Goal: Transaction & Acquisition: Book appointment/travel/reservation

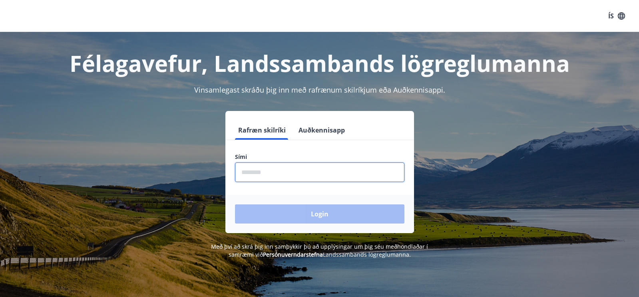
click at [250, 172] on input "phone" at bounding box center [319, 173] width 169 height 20
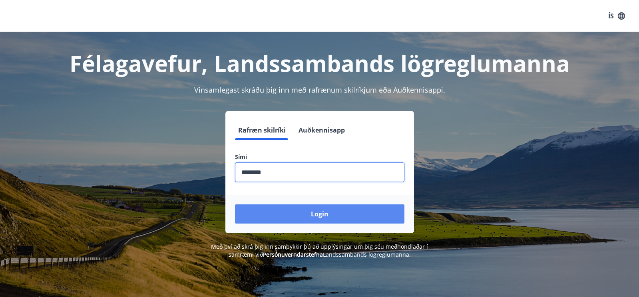
type input "********"
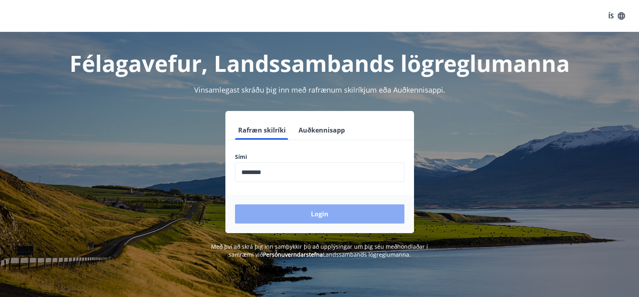
click at [348, 215] on button "Login" at bounding box center [319, 214] width 169 height 19
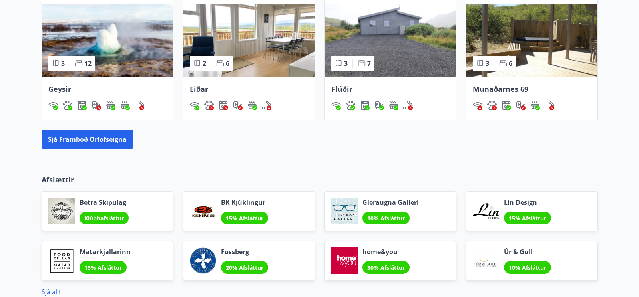
scroll to position [601, 0]
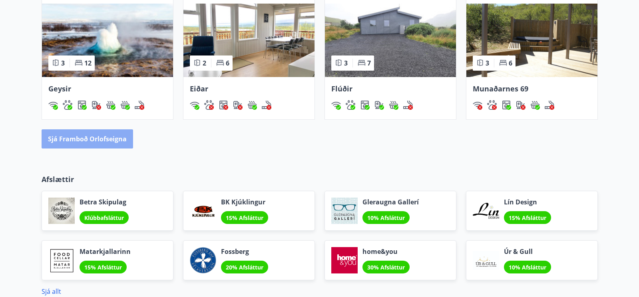
click at [111, 143] on button "Sjá framboð orlofseigna" at bounding box center [87, 138] width 91 height 19
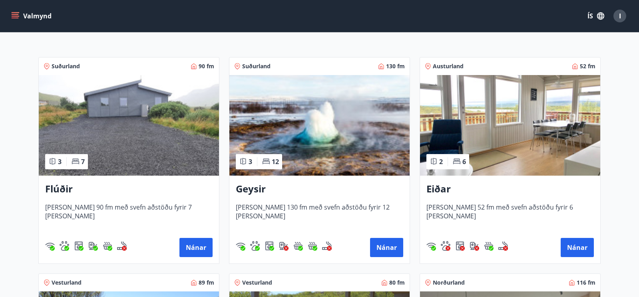
scroll to position [119, 0]
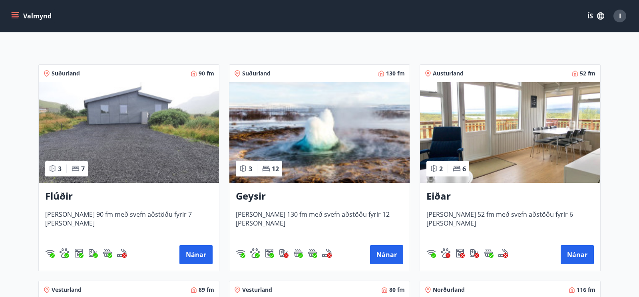
click at [319, 121] on img at bounding box center [319, 132] width 180 height 101
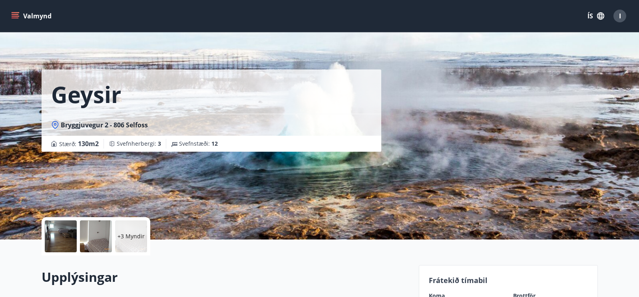
click at [18, 16] on icon "menu" at bounding box center [16, 16] width 9 height 1
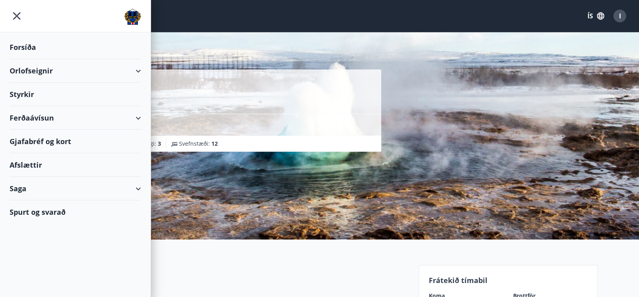
click at [46, 71] on div "Orlofseignir" at bounding box center [75, 71] width 131 height 24
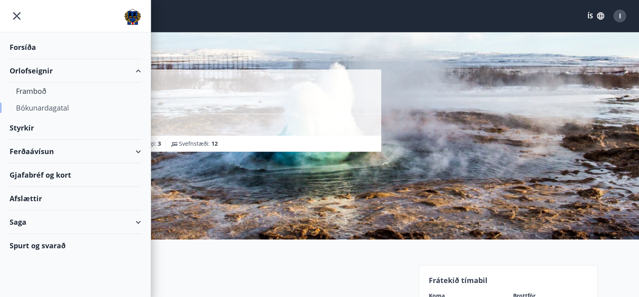
click at [66, 109] on div "Bókunardagatal" at bounding box center [75, 107] width 119 height 17
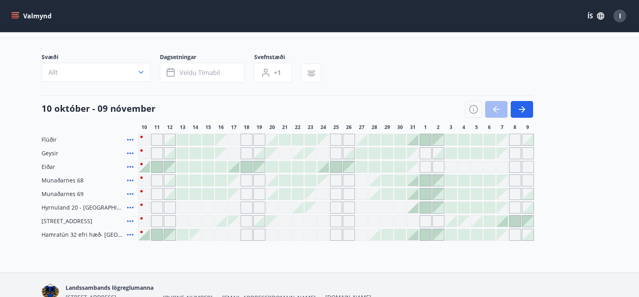
scroll to position [40, 0]
click at [525, 106] on icon "button" at bounding box center [522, 109] width 10 height 10
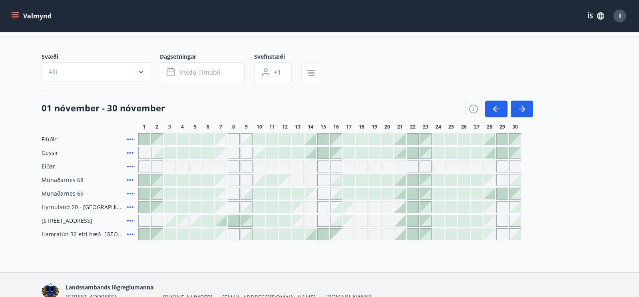
click at [400, 153] on div at bounding box center [399, 152] width 11 height 11
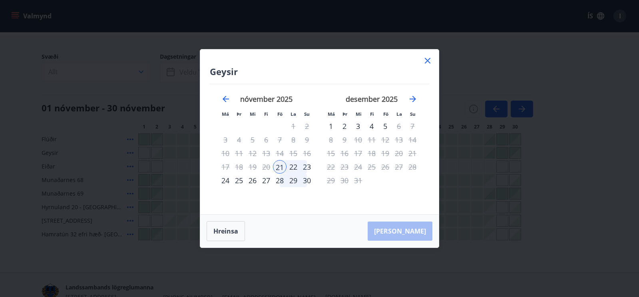
click at [279, 166] on div "21" at bounding box center [280, 167] width 14 height 14
click at [307, 167] on div "23" at bounding box center [307, 167] width 14 height 14
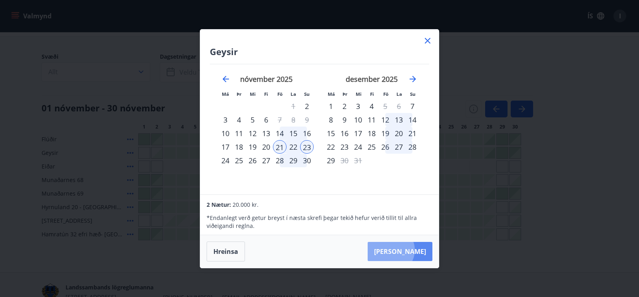
click at [415, 250] on button "Taka Frá" at bounding box center [400, 251] width 65 height 19
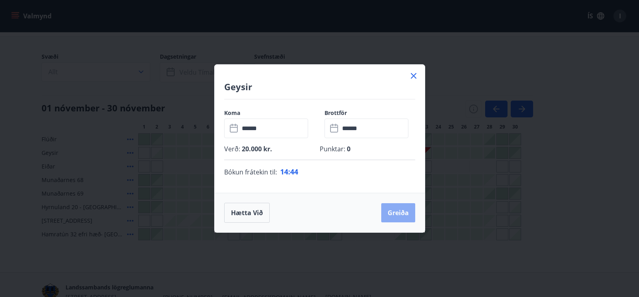
click at [404, 212] on button "Greiða" at bounding box center [398, 212] width 34 height 19
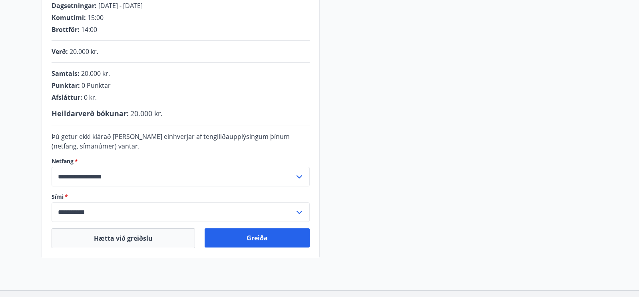
scroll to position [167, 0]
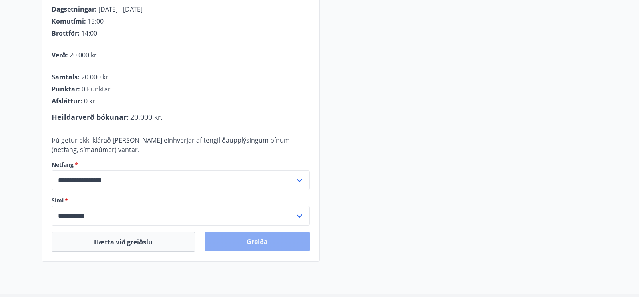
click at [278, 242] on button "Greiða" at bounding box center [257, 241] width 105 height 19
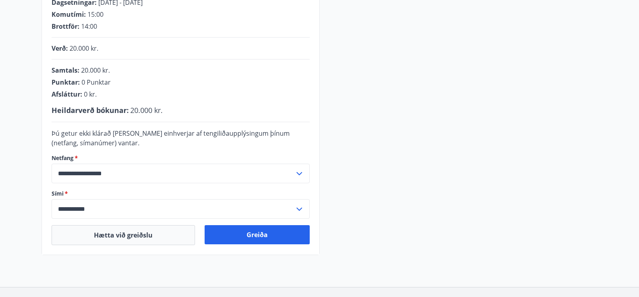
scroll to position [183, 0]
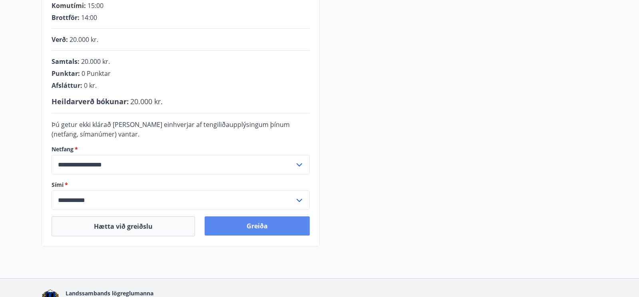
click at [260, 227] on button "Greiða" at bounding box center [257, 226] width 105 height 19
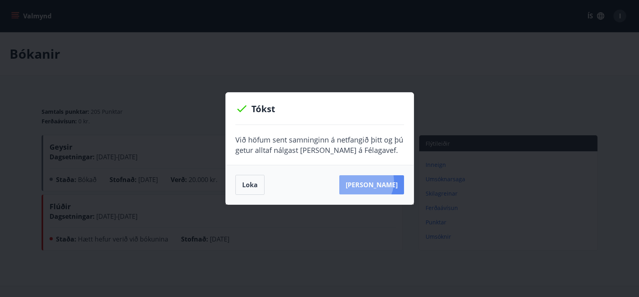
click at [373, 181] on button "[PERSON_NAME]" at bounding box center [371, 184] width 65 height 19
click at [250, 184] on button "Loka" at bounding box center [249, 185] width 29 height 20
click at [253, 180] on button "Loka" at bounding box center [249, 185] width 29 height 20
